Goal: Task Accomplishment & Management: Complete application form

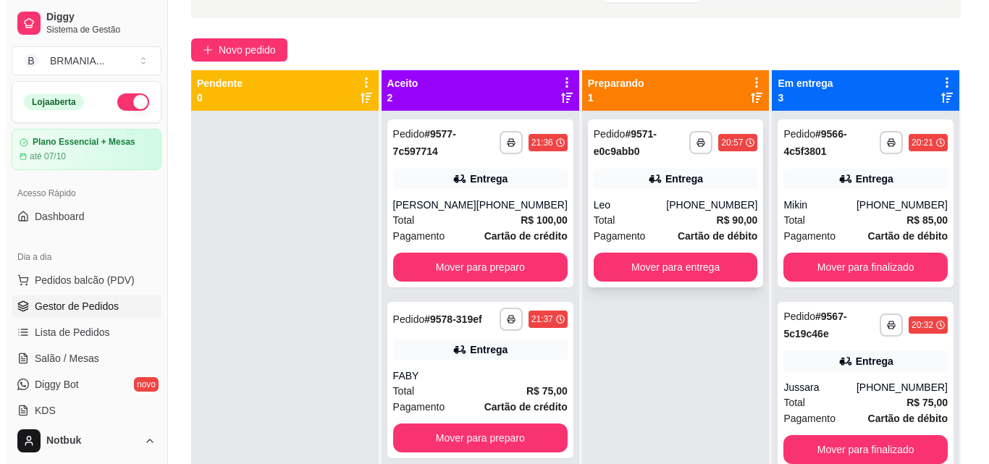
scroll to position [92, 0]
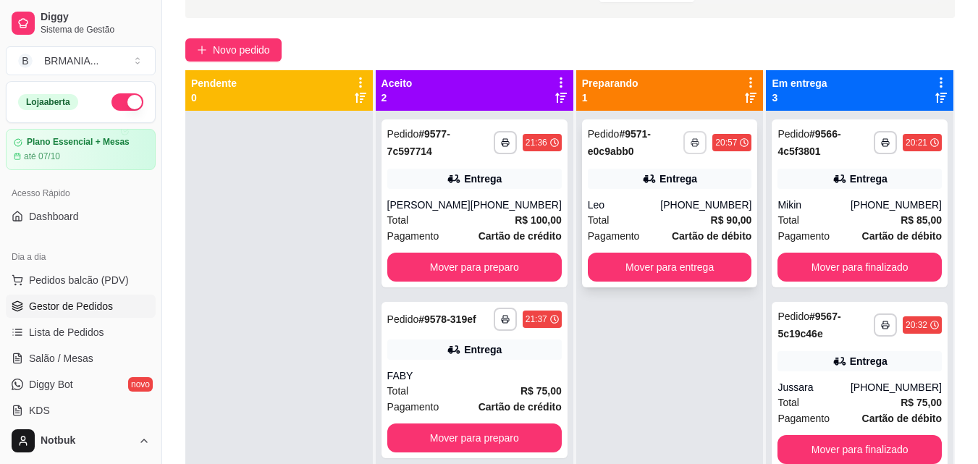
click at [693, 140] on button "button" at bounding box center [694, 142] width 23 height 23
click at [666, 270] on button "Mover para entrega" at bounding box center [670, 267] width 164 height 29
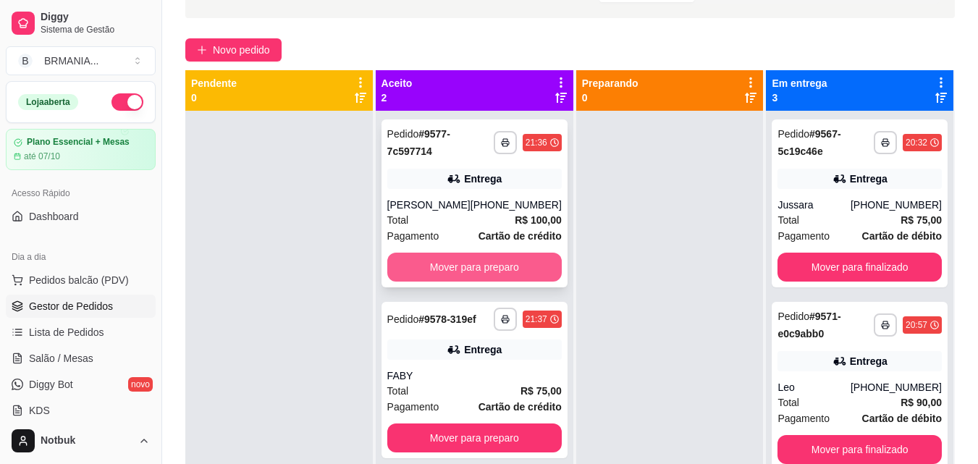
click at [513, 263] on button "Mover para preparo" at bounding box center [474, 267] width 174 height 29
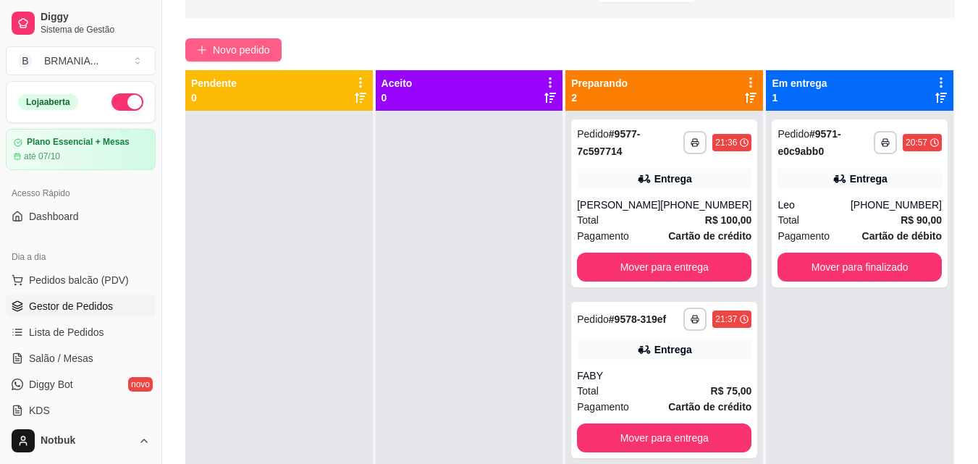
click at [250, 51] on span "Novo pedido" at bounding box center [241, 50] width 57 height 16
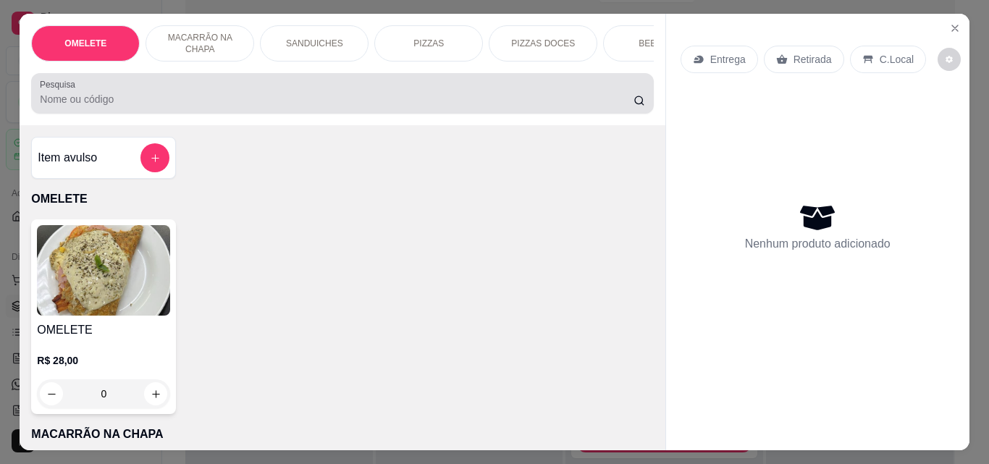
click at [138, 95] on div at bounding box center [342, 93] width 604 height 29
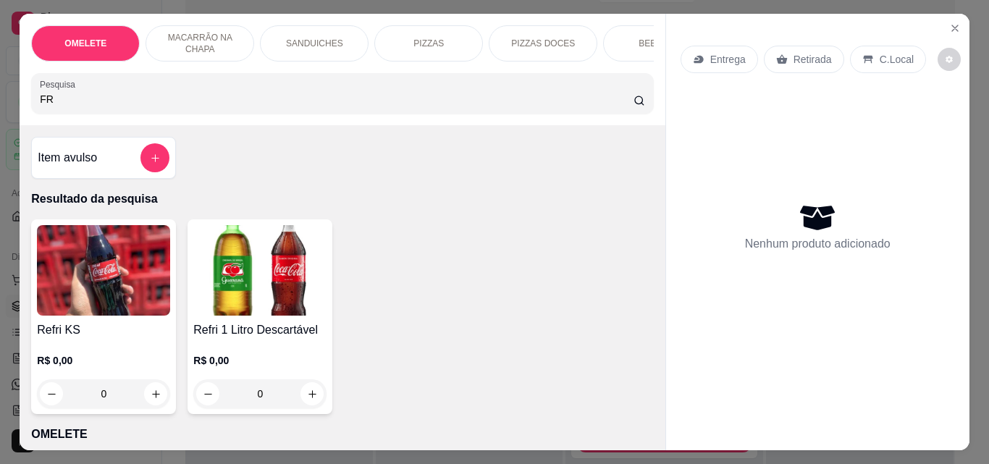
type input "F"
click at [65, 103] on input "Pesquisa" at bounding box center [337, 99] width 594 height 14
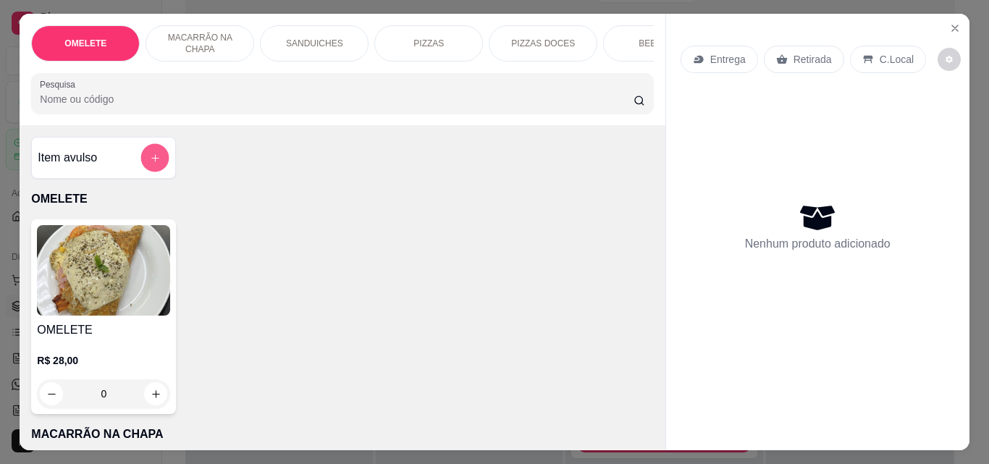
click at [148, 156] on button "add-separate-item" at bounding box center [155, 158] width 28 height 28
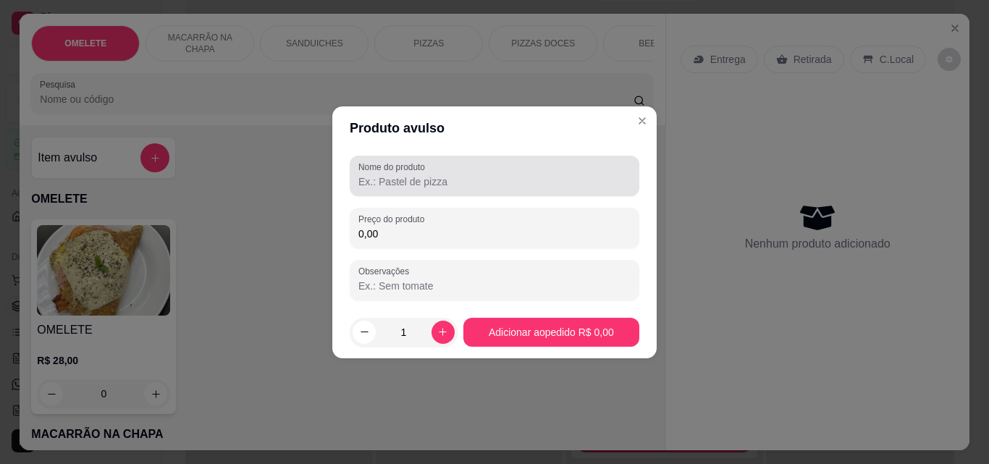
click at [393, 194] on div "Nome do produto" at bounding box center [495, 176] width 290 height 41
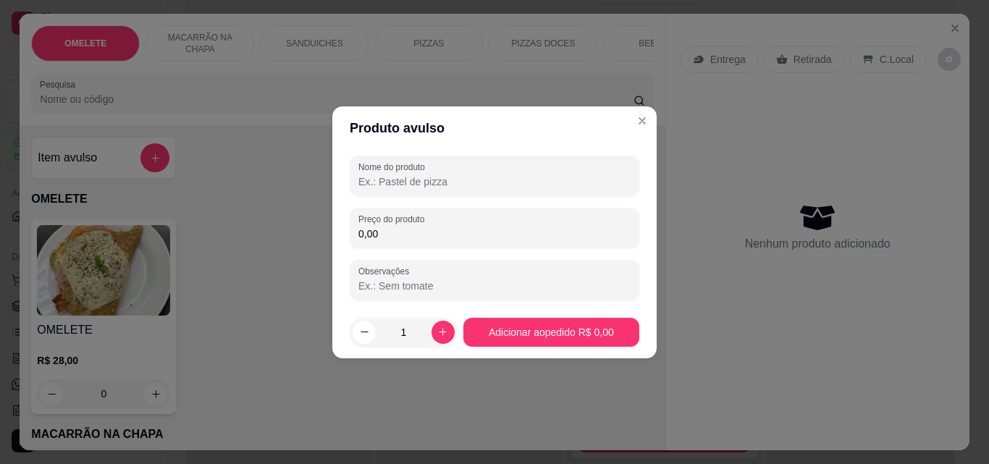
click at [393, 185] on input "Nome do produto" at bounding box center [494, 181] width 272 height 14
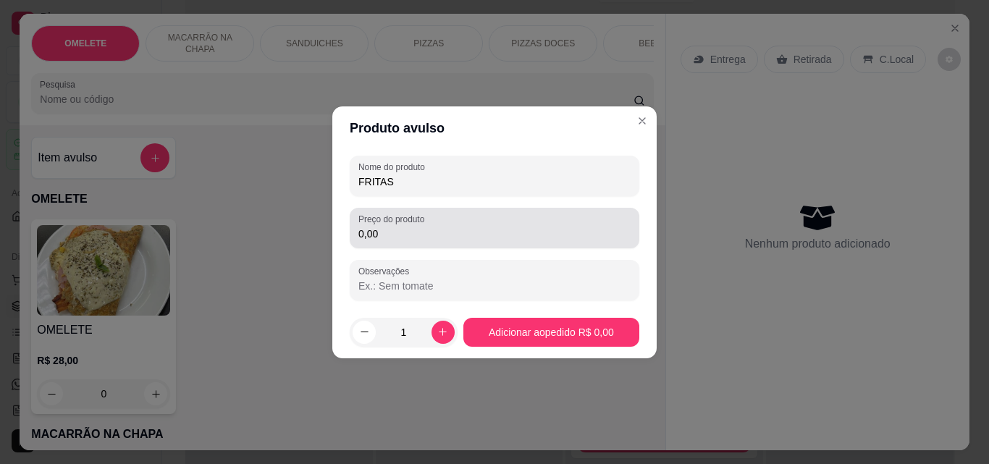
type input "FRITAS"
click at [368, 227] on input "0,00" at bounding box center [494, 234] width 272 height 14
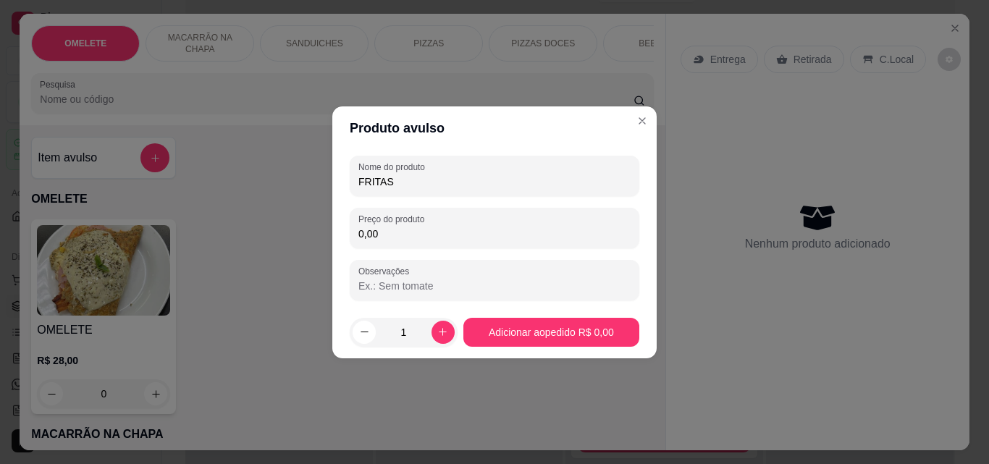
type input "30,00"
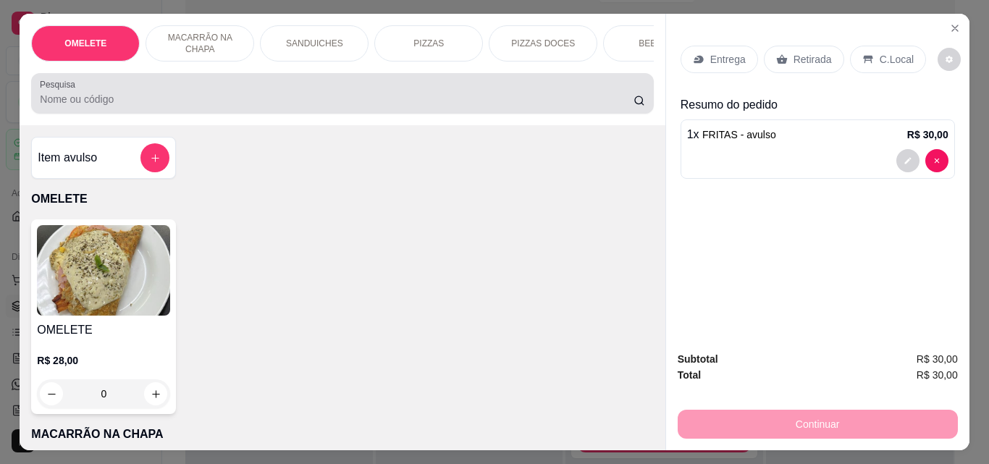
click at [403, 88] on div at bounding box center [342, 93] width 604 height 29
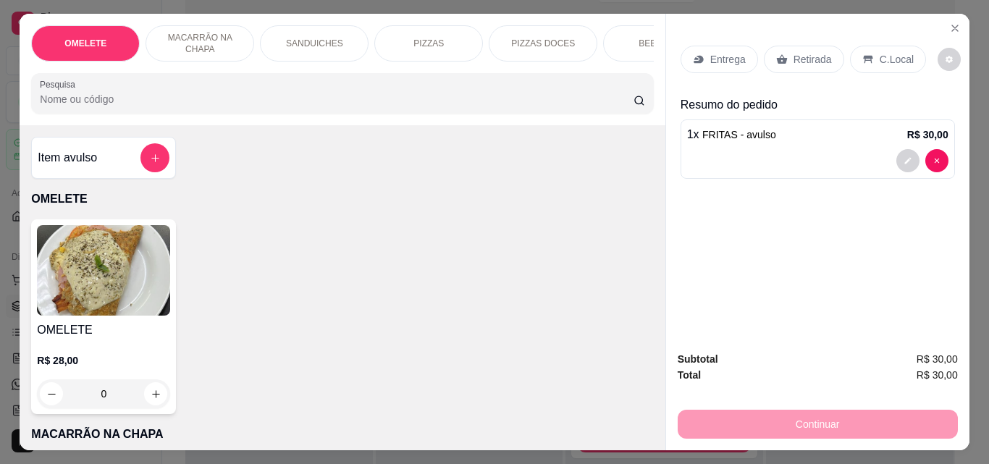
click at [730, 59] on p "Entrega" at bounding box center [727, 59] width 35 height 14
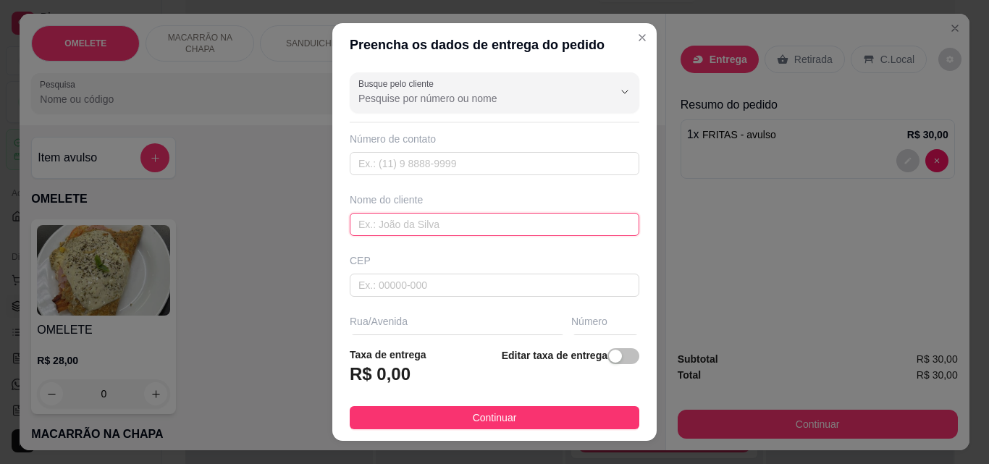
click at [429, 232] on input "text" at bounding box center [495, 224] width 290 height 23
type input "CIDA"
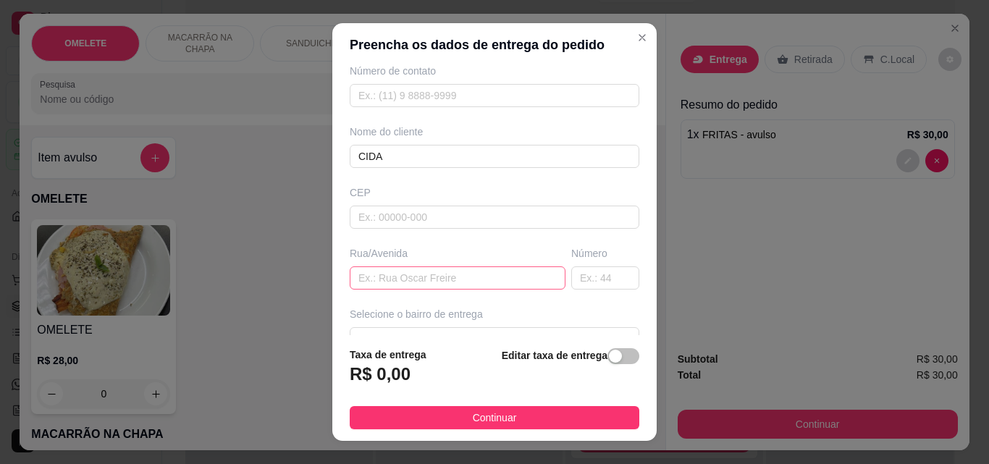
scroll to position [98, 0]
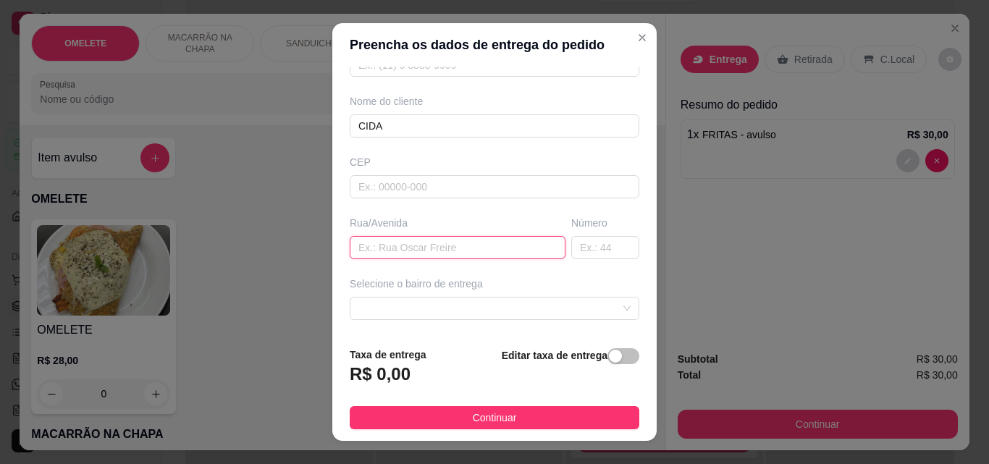
click at [437, 249] on input "text" at bounding box center [458, 247] width 216 height 23
type input "RUA [PERSON_NAME]"
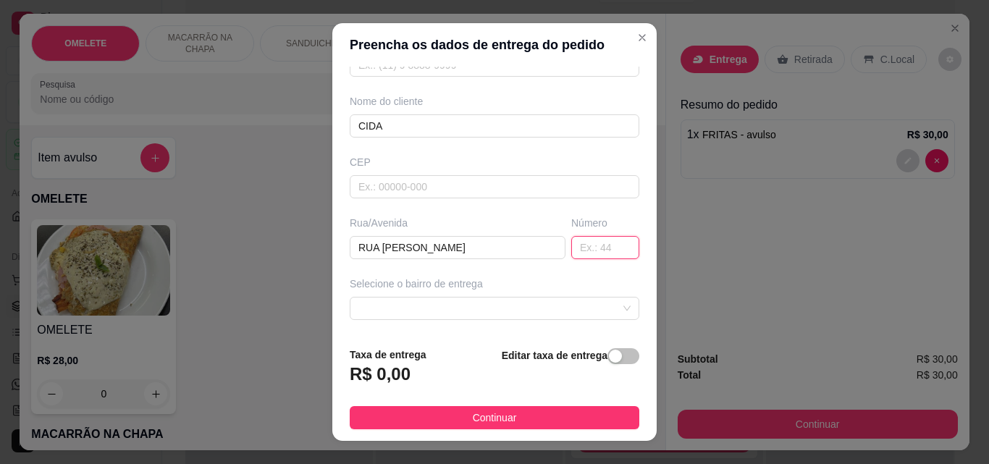
click at [571, 248] on input "text" at bounding box center [605, 247] width 68 height 23
click at [390, 300] on span at bounding box center [494, 309] width 272 height 22
type input "372"
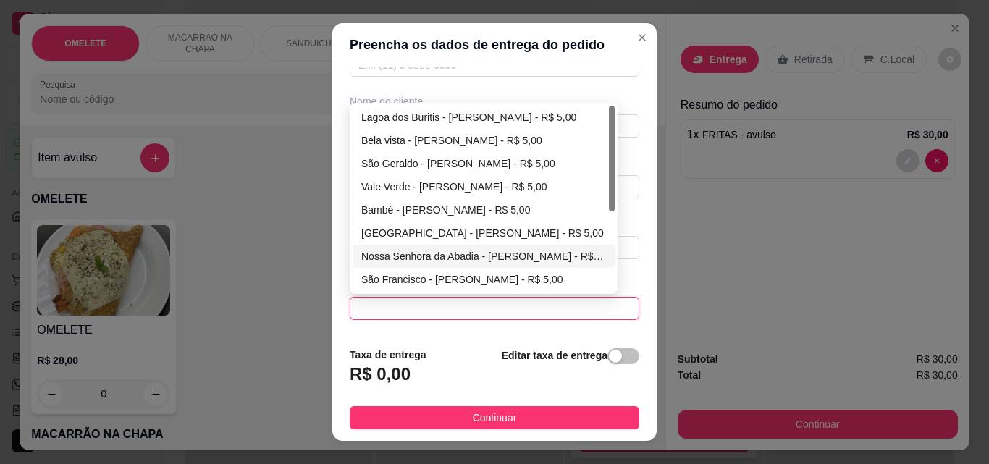
click at [439, 251] on div "Nossa Senhora da Abadia - [PERSON_NAME] - R$ 5,00" at bounding box center [483, 256] width 245 height 16
type input "[PERSON_NAME]"
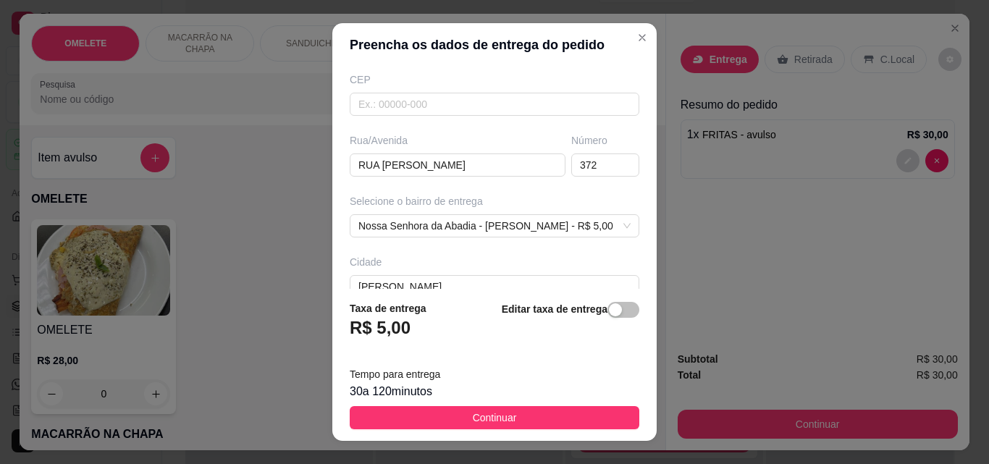
scroll to position [266, 0]
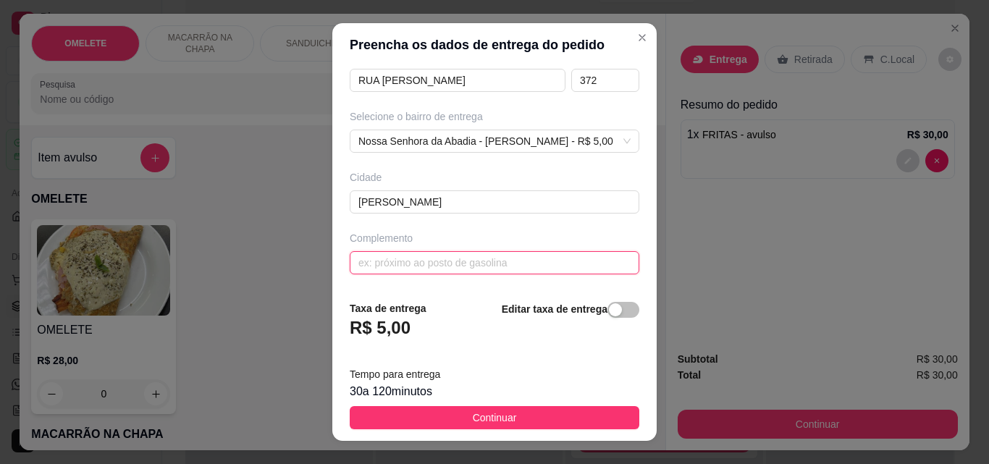
click at [464, 261] on input "text" at bounding box center [495, 262] width 290 height 23
type input "W"
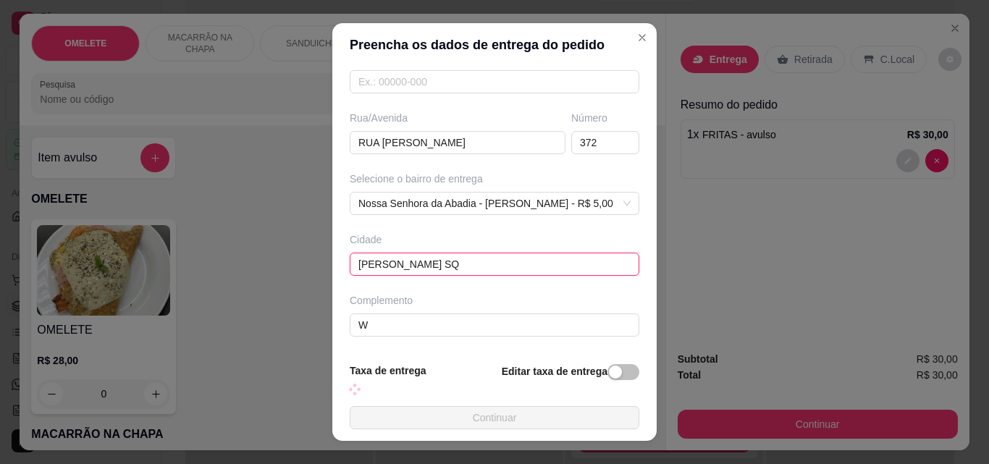
scroll to position [203, 0]
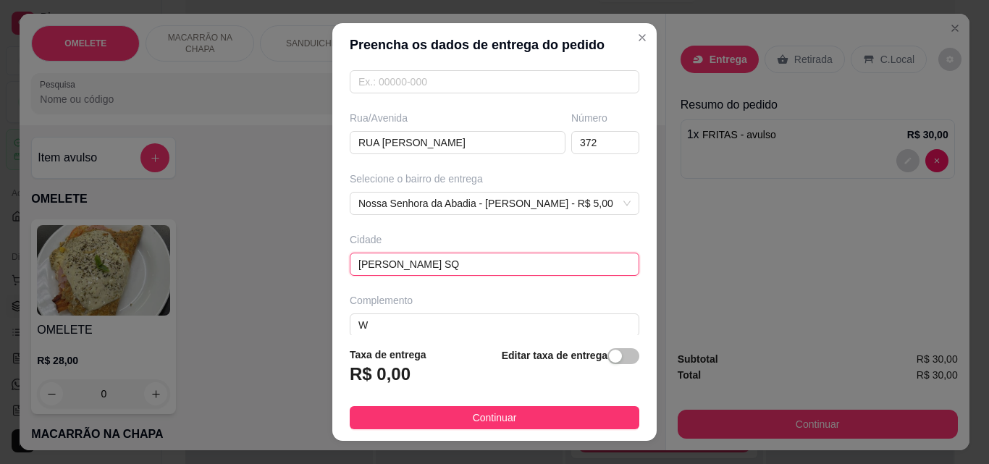
type input "[PERSON_NAME] SQ"
